Goal: Information Seeking & Learning: Compare options

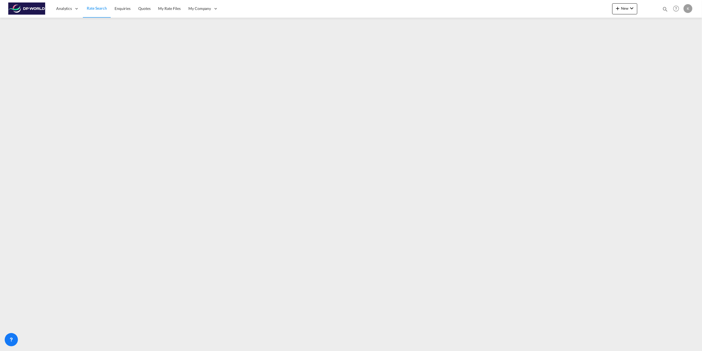
click at [96, 8] on span "Rate Search" at bounding box center [97, 8] width 20 height 5
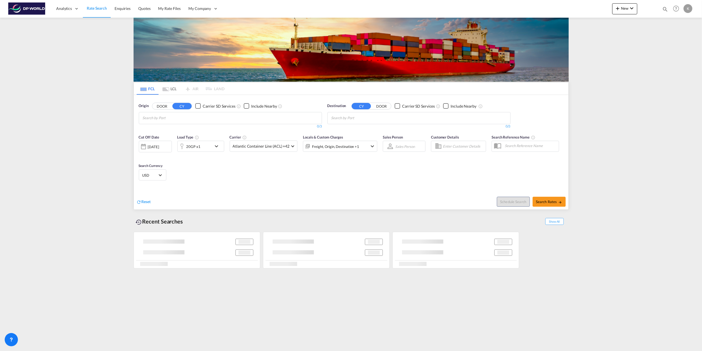
click at [185, 120] on input "Chips input." at bounding box center [169, 118] width 52 height 9
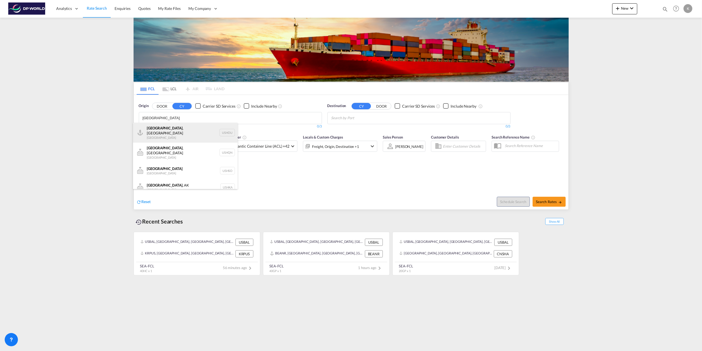
type input "[GEOGRAPHIC_DATA]"
click at [184, 131] on div "[GEOGRAPHIC_DATA] , [GEOGRAPHIC_DATA] [GEOGRAPHIC_DATA] USHOU" at bounding box center [185, 133] width 105 height 20
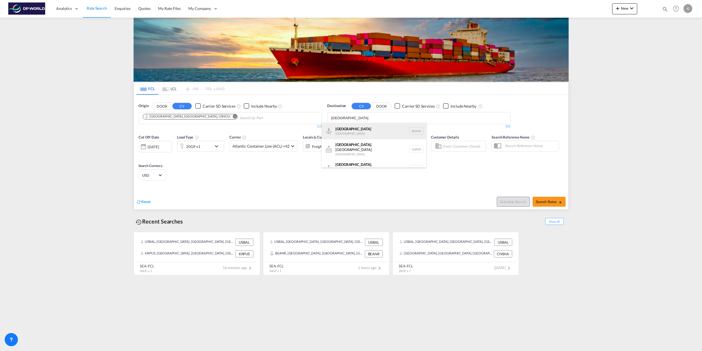
type input "[GEOGRAPHIC_DATA]"
click at [355, 128] on div "[GEOGRAPHIC_DATA] [GEOGRAPHIC_DATA] BEANR" at bounding box center [374, 131] width 105 height 17
click at [214, 145] on md-icon "icon-chevron-down" at bounding box center [217, 146] width 9 height 7
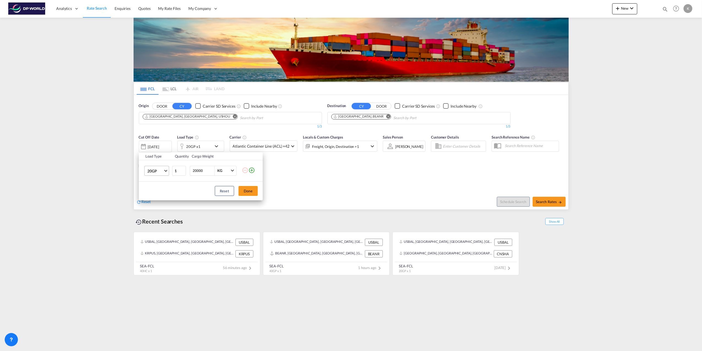
click at [165, 171] on md-select-value "20GP" at bounding box center [158, 170] width 22 height 9
click at [161, 181] on md-option "40GP" at bounding box center [161, 183] width 37 height 13
click at [251, 191] on button "Done" at bounding box center [248, 191] width 19 height 10
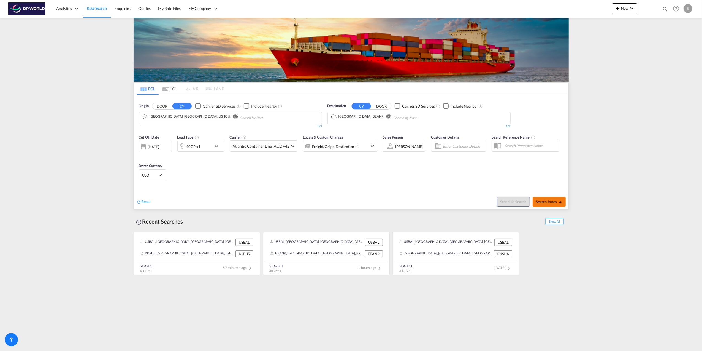
click at [560, 204] on md-icon "icon-arrow-right" at bounding box center [561, 202] width 4 height 4
type input "USHOU to BEANR / [DATE]"
